Goal: Find specific page/section: Find specific page/section

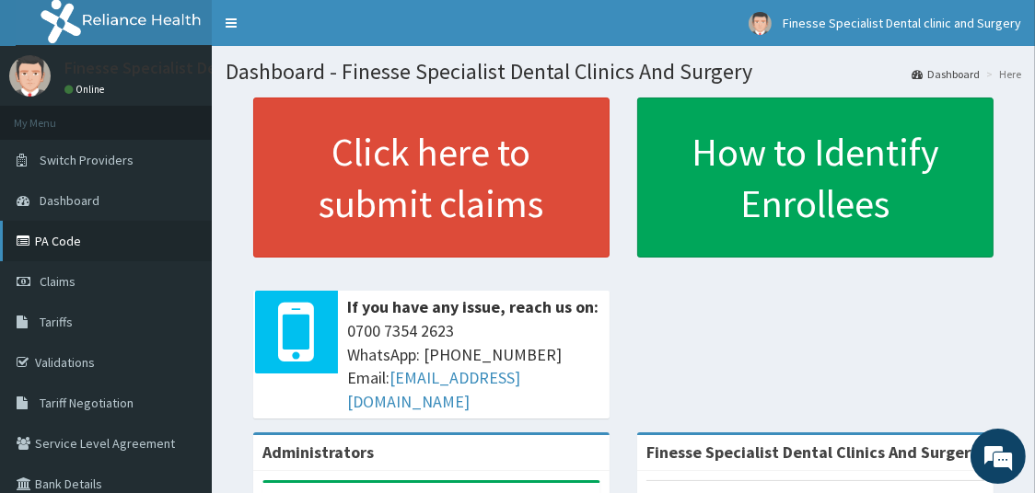
click at [72, 237] on link "PA Code" at bounding box center [106, 241] width 212 height 41
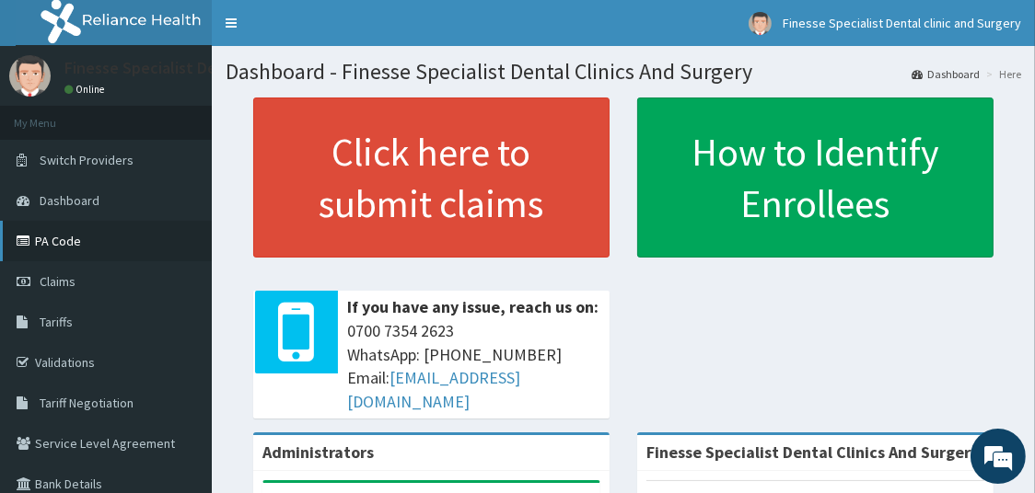
click at [72, 237] on link "PA Code" at bounding box center [106, 241] width 212 height 41
click at [56, 319] on span "Tariffs" at bounding box center [56, 322] width 33 height 17
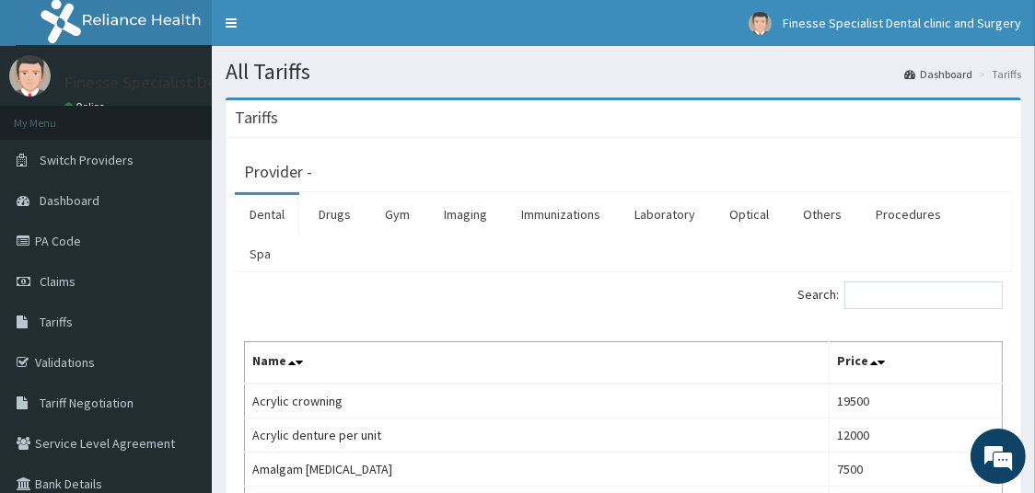
click at [267, 223] on link "Dental" at bounding box center [267, 214] width 64 height 39
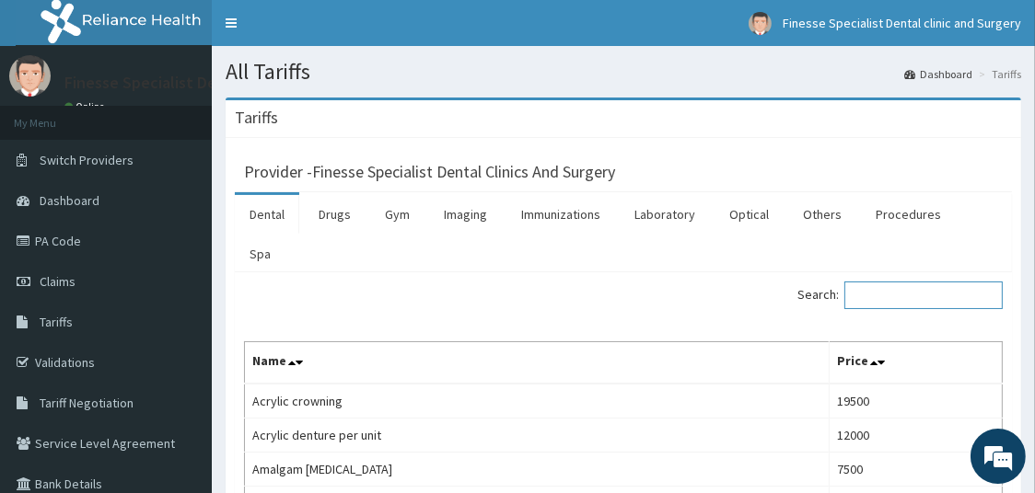
click at [931, 282] on input "Search:" at bounding box center [923, 296] width 158 height 28
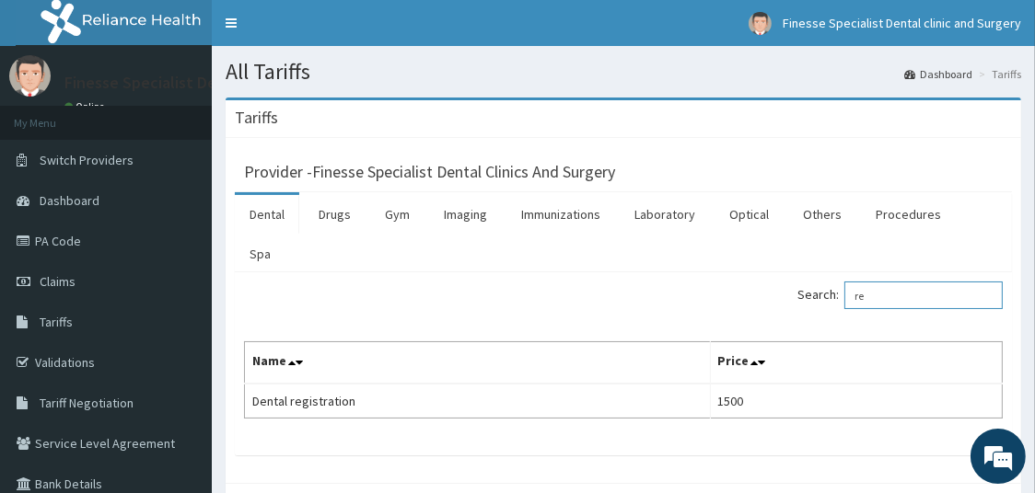
type input "r"
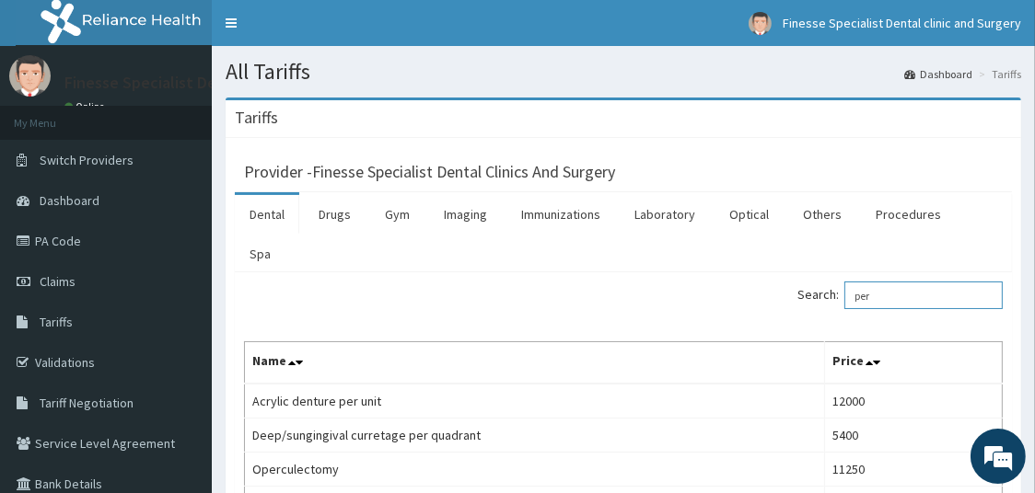
type input "per"
click at [270, 210] on link "Dental" at bounding box center [267, 214] width 64 height 39
click at [940, 282] on input "Search:" at bounding box center [923, 296] width 158 height 28
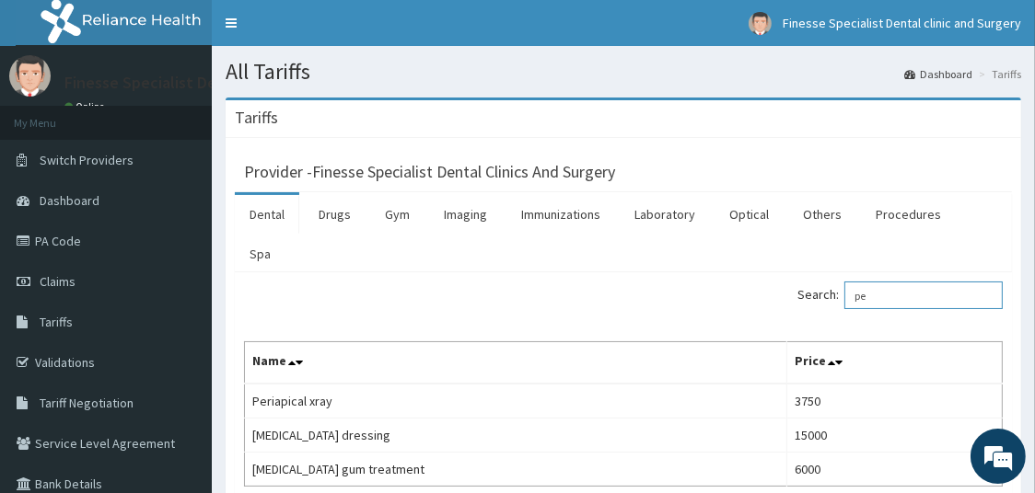
type input "p"
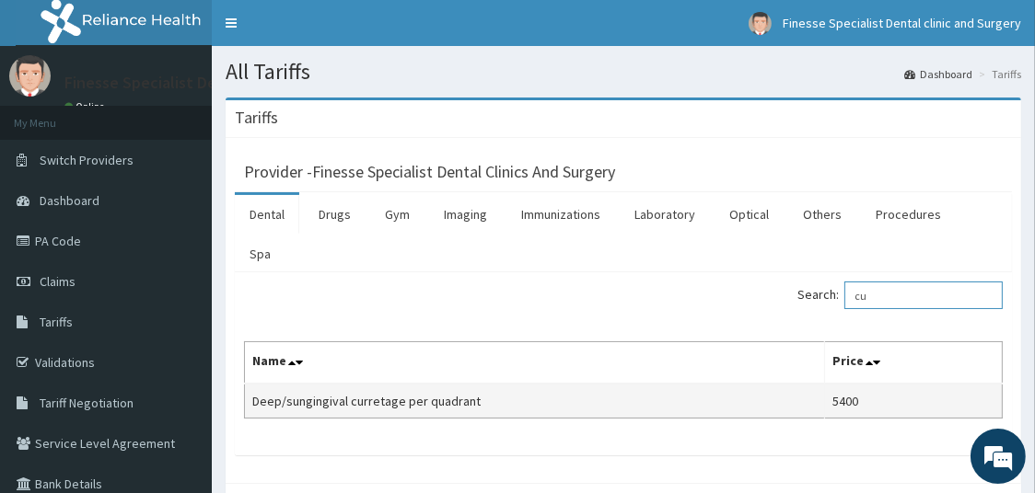
type input "c"
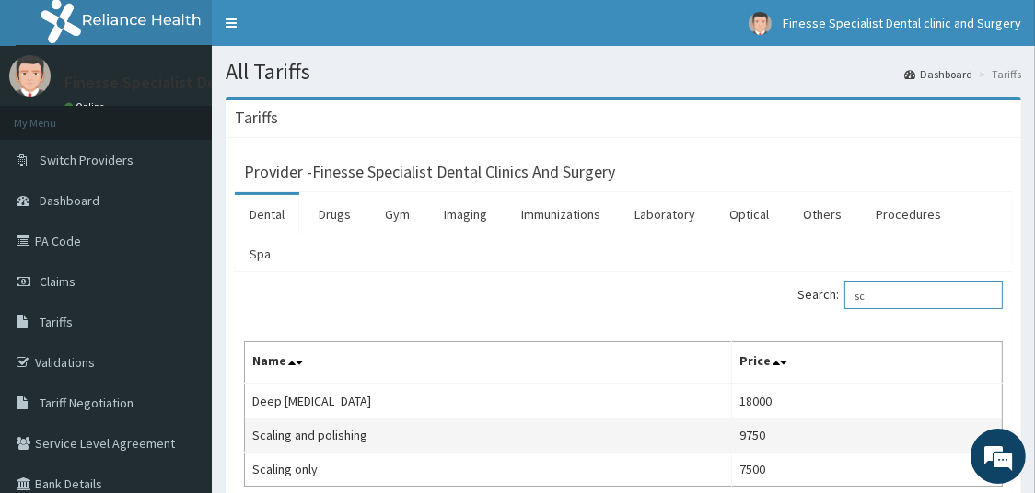
type input "s"
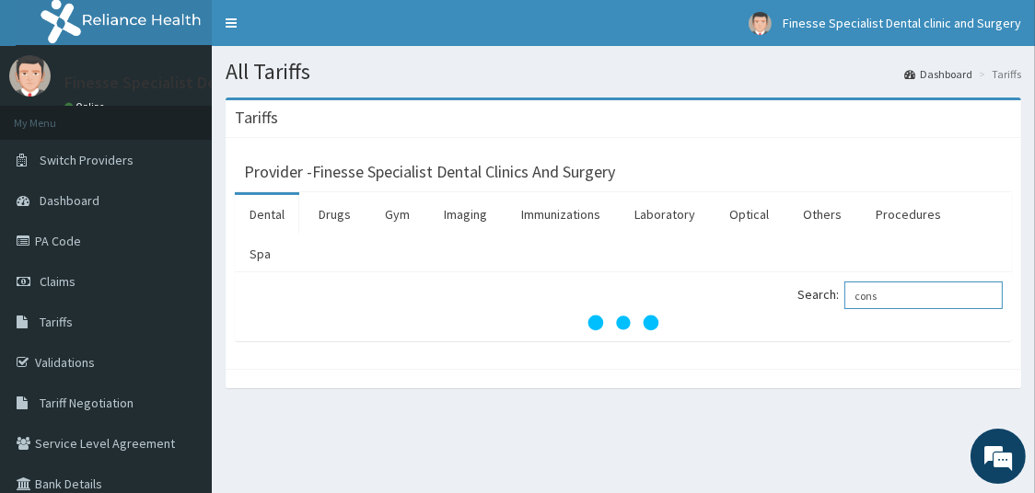
type input "consu"
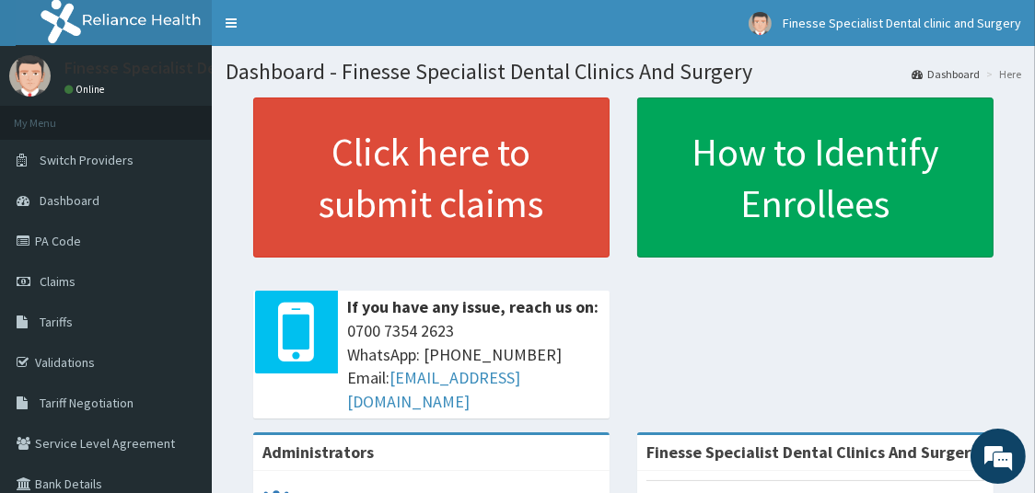
click at [76, 237] on link "PA Code" at bounding box center [106, 241] width 212 height 41
